Goal: Task Accomplishment & Management: Manage account settings

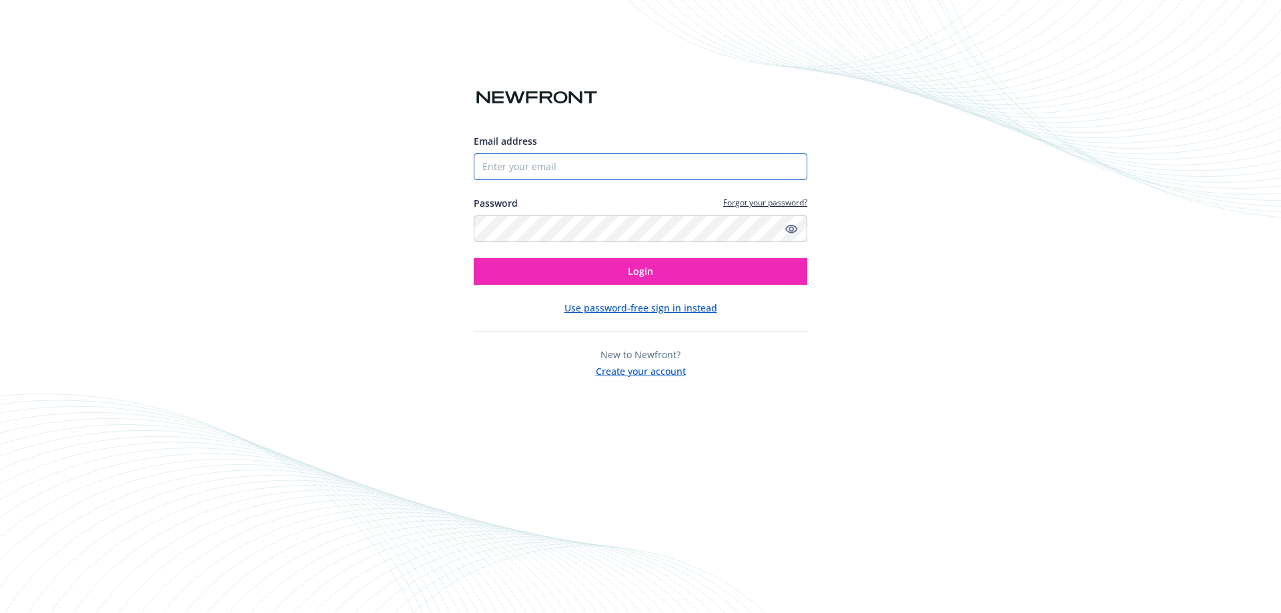
click at [584, 169] on input "Email address" at bounding box center [640, 166] width 333 height 27
paste input "[EMAIL_ADDRESS][DOMAIN_NAME]"
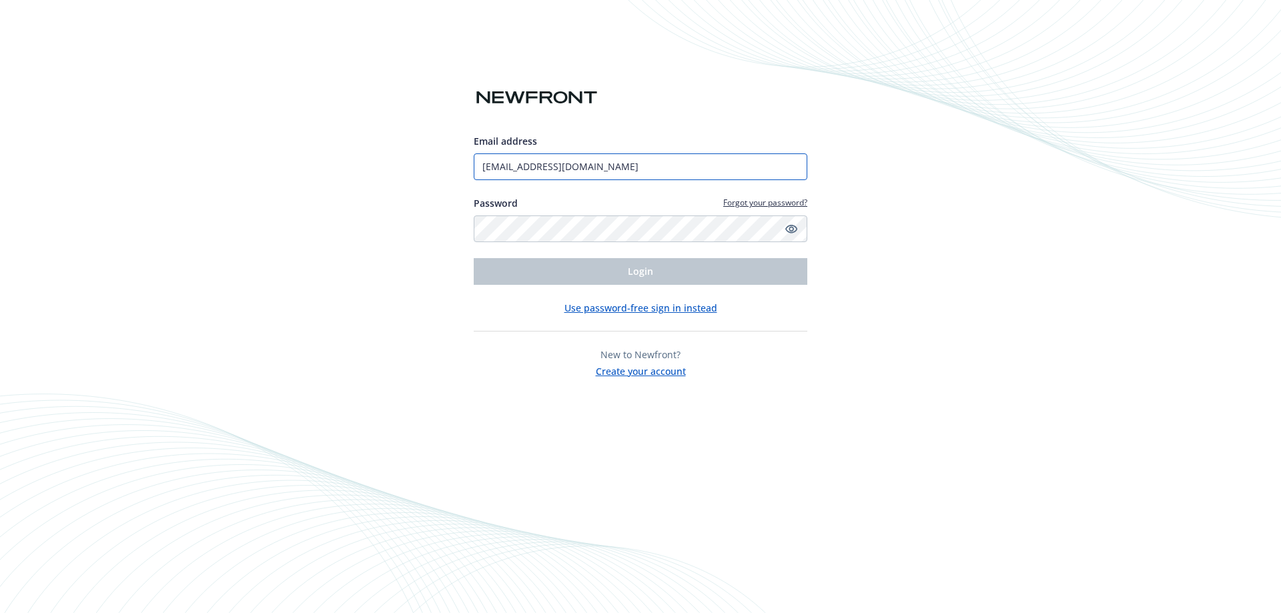
click at [656, 161] on input "[EMAIL_ADDRESS][DOMAIN_NAME]" at bounding box center [640, 166] width 333 height 27
type input "[EMAIL_ADDRESS][DOMAIN_NAME]"
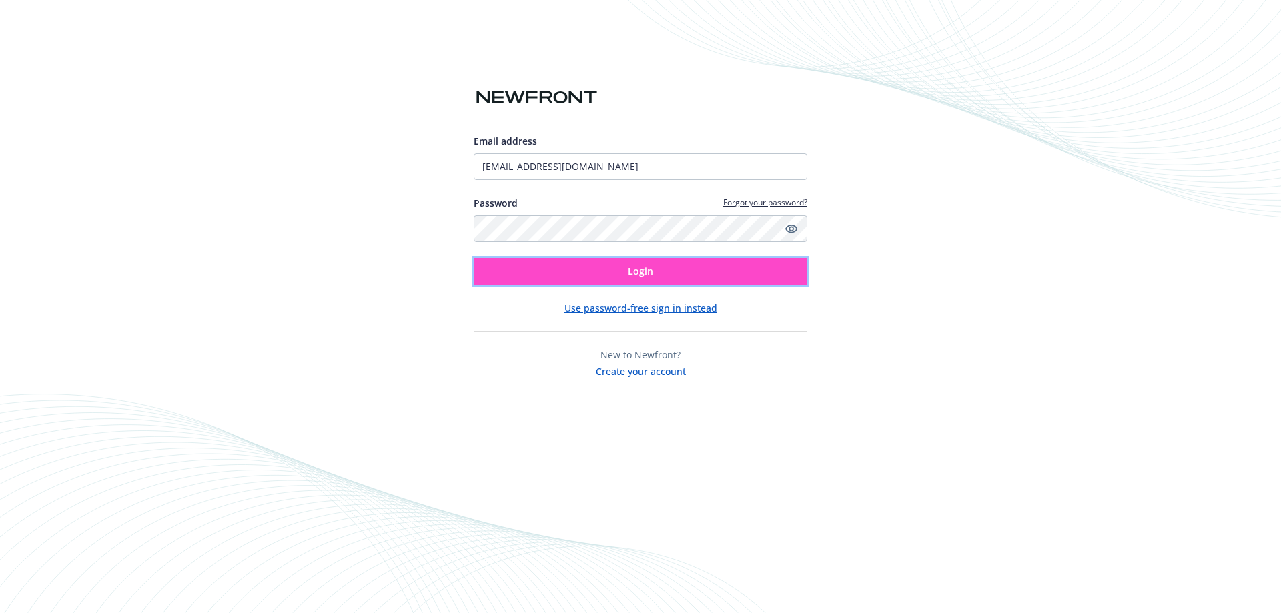
click at [696, 274] on button "Login" at bounding box center [640, 271] width 333 height 27
